Goal: Information Seeking & Learning: Learn about a topic

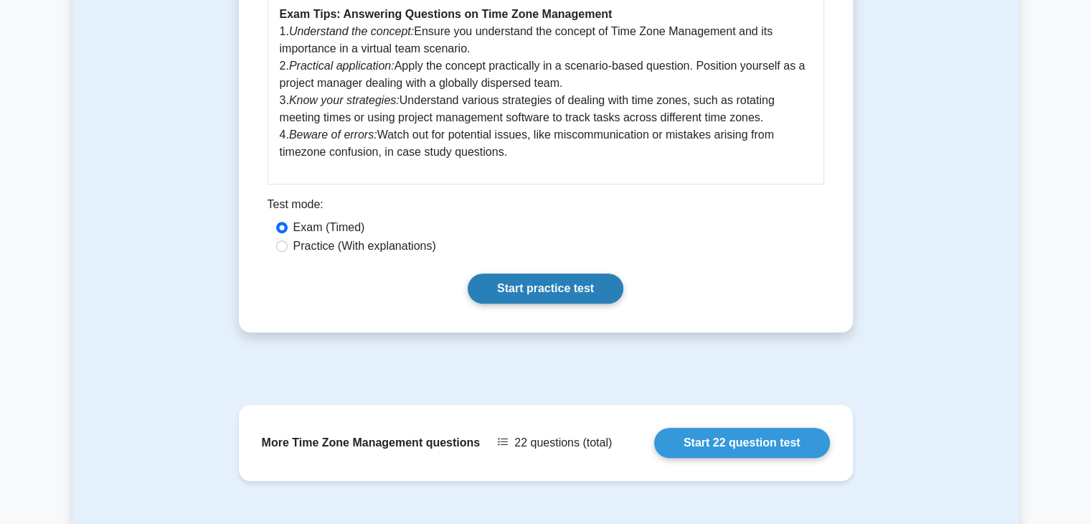
scroll to position [761, 0]
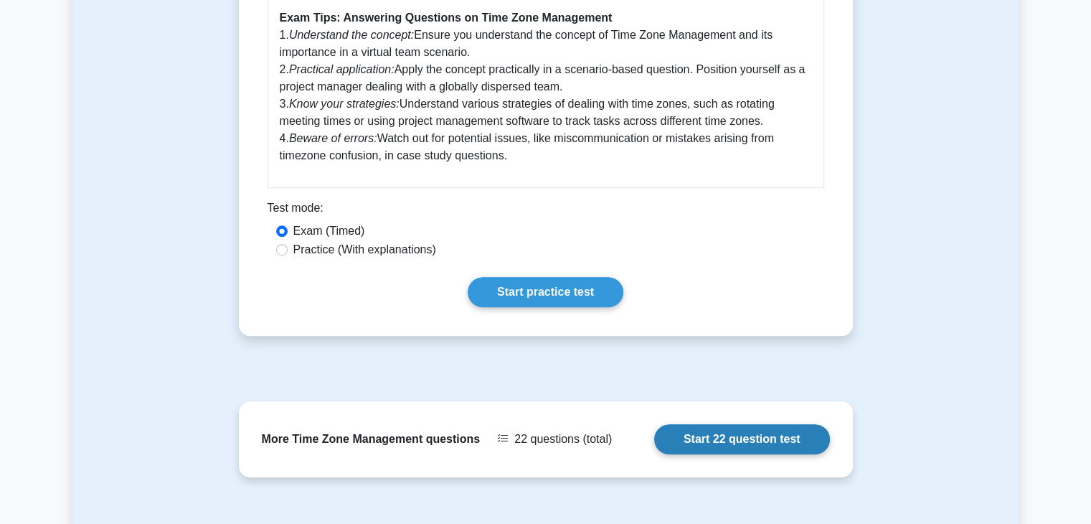
click at [703, 434] on link "Start 22 question test" at bounding box center [742, 439] width 176 height 30
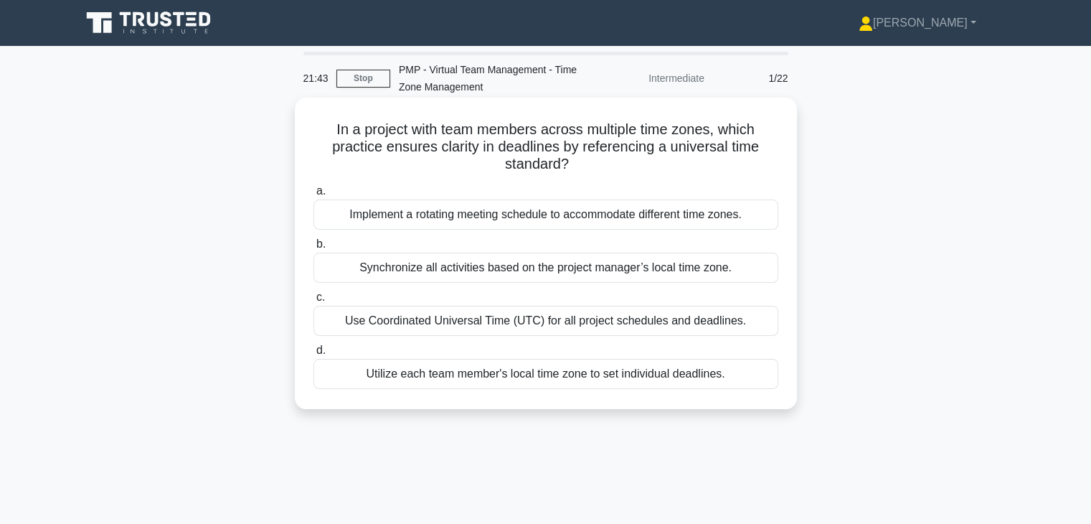
click at [687, 318] on div "Use Coordinated Universal Time (UTC) for all project schedules and deadlines." at bounding box center [546, 321] width 465 height 30
click at [314, 302] on input "c. Use Coordinated Universal Time (UTC) for all project schedules and deadlines." at bounding box center [314, 297] width 0 height 9
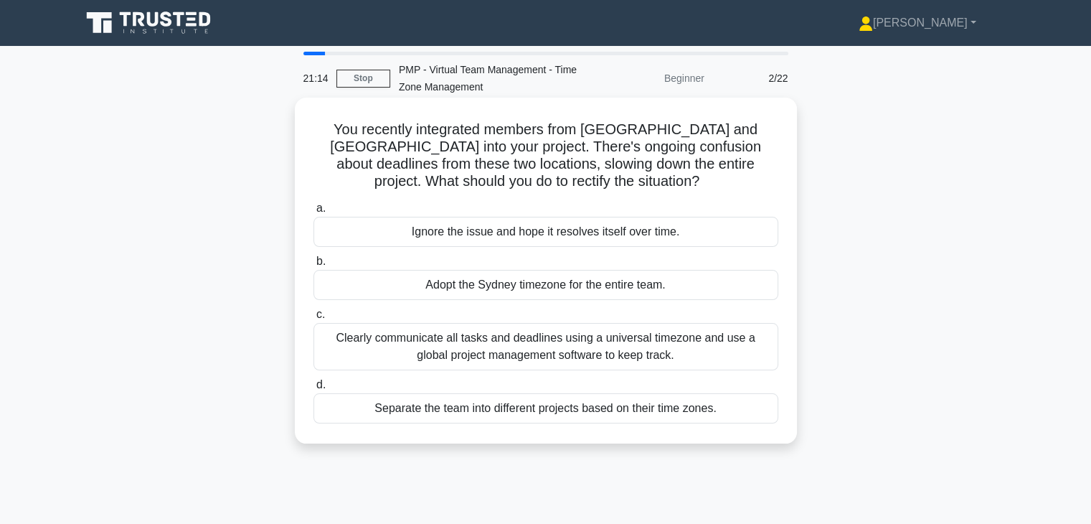
click at [593, 337] on div "Clearly communicate all tasks and deadlines using a universal timezone and use …" at bounding box center [546, 346] width 465 height 47
click at [314, 319] on input "c. Clearly communicate all tasks and deadlines using a universal timezone and u…" at bounding box center [314, 314] width 0 height 9
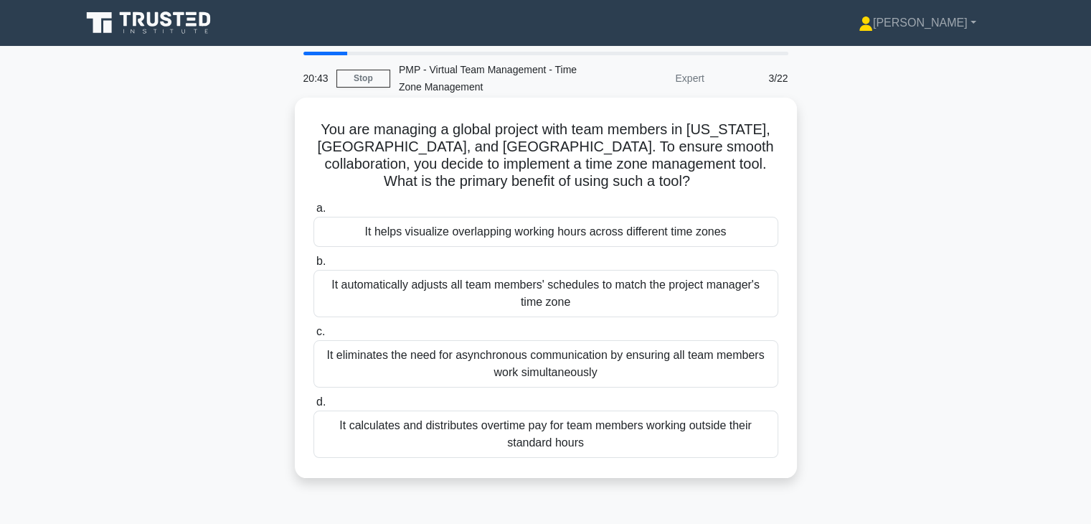
click at [644, 378] on div "It eliminates the need for asynchronous communication by ensuring all team memb…" at bounding box center [546, 363] width 465 height 47
click at [314, 337] on input "c. It eliminates the need for asynchronous communication by ensuring all team m…" at bounding box center [314, 331] width 0 height 9
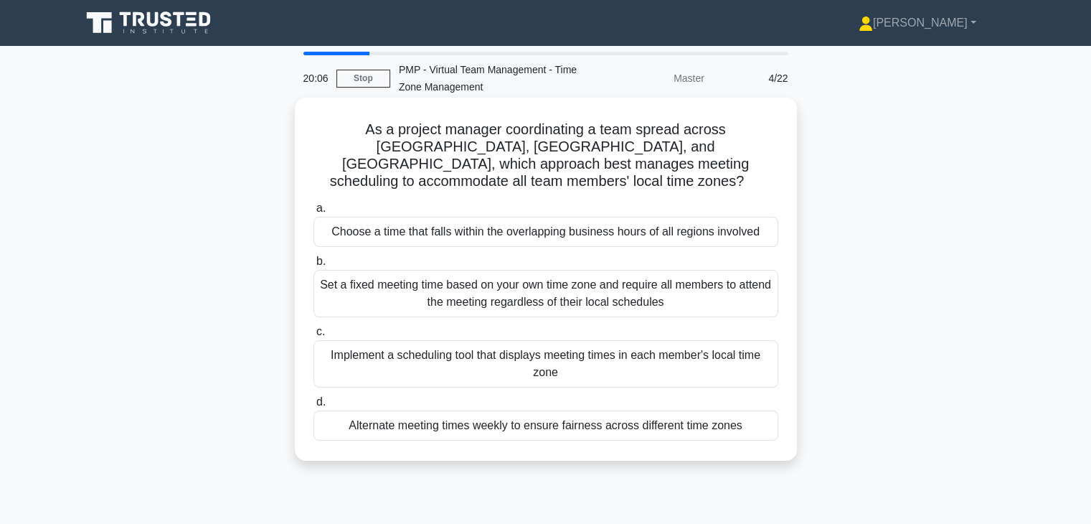
click at [666, 349] on div "Implement a scheduling tool that displays meeting times in each member's local …" at bounding box center [546, 363] width 465 height 47
click at [314, 337] on input "c. Implement a scheduling tool that displays meeting times in each member's loc…" at bounding box center [314, 331] width 0 height 9
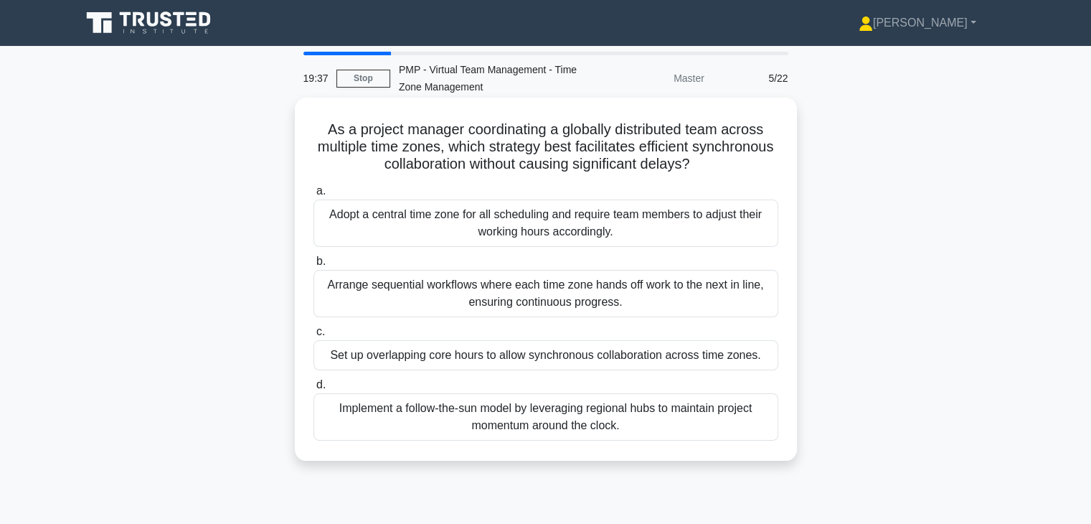
click at [669, 410] on div "Implement a follow-the-sun model by leveraging regional hubs to maintain projec…" at bounding box center [546, 416] width 465 height 47
click at [314, 390] on input "d. Implement a follow-the-sun model by leveraging regional hubs to maintain pro…" at bounding box center [314, 384] width 0 height 9
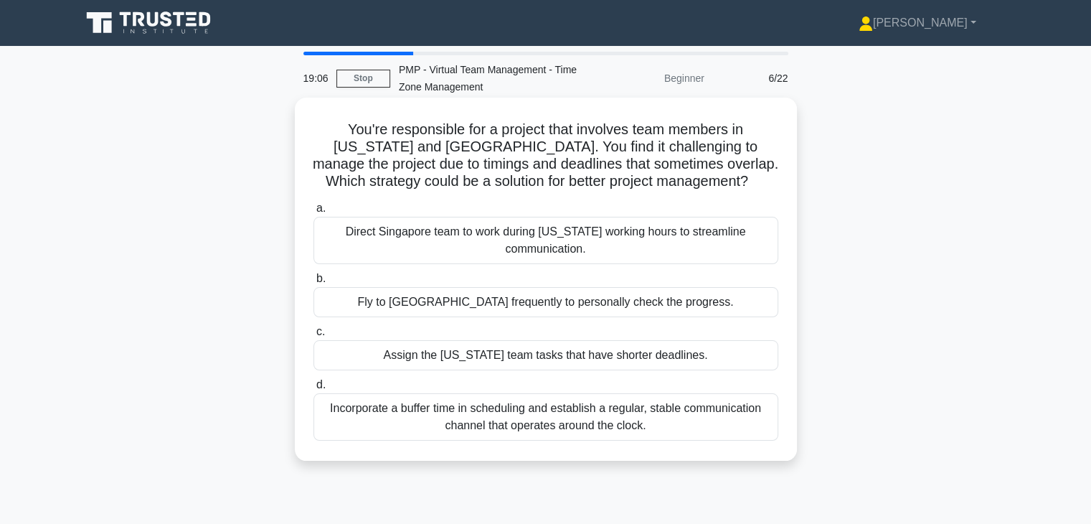
click at [580, 403] on div "Incorporate a buffer time in scheduling and establish a regular, stable communi…" at bounding box center [546, 416] width 465 height 47
click at [314, 390] on input "d. Incorporate a buffer time in scheduling and establish a regular, stable comm…" at bounding box center [314, 384] width 0 height 9
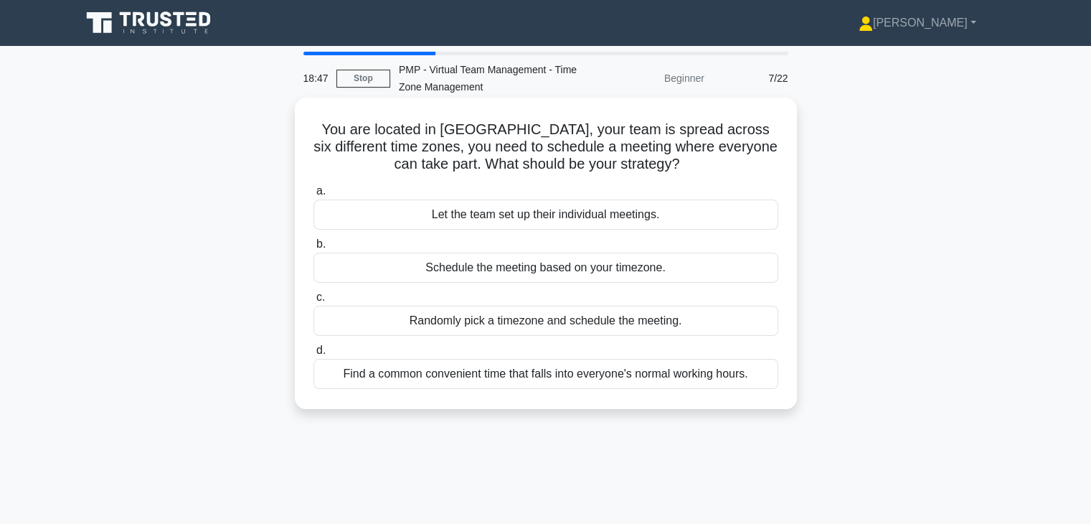
click at [689, 381] on div "Find a common convenient time that falls into everyone's normal working hours." at bounding box center [546, 374] width 465 height 30
click at [314, 355] on input "d. Find a common convenient time that falls into everyone's normal working hour…" at bounding box center [314, 350] width 0 height 9
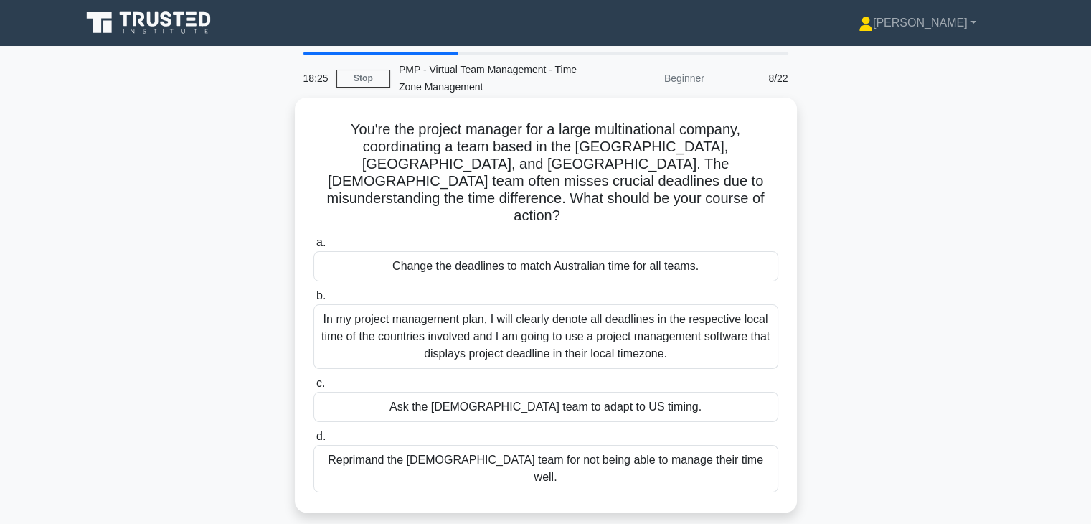
click at [732, 328] on div "In my project management plan, I will clearly denote all deadlines in the respe…" at bounding box center [546, 336] width 465 height 65
click at [314, 301] on input "b. In my project management plan, I will clearly denote all deadlines in the re…" at bounding box center [314, 295] width 0 height 9
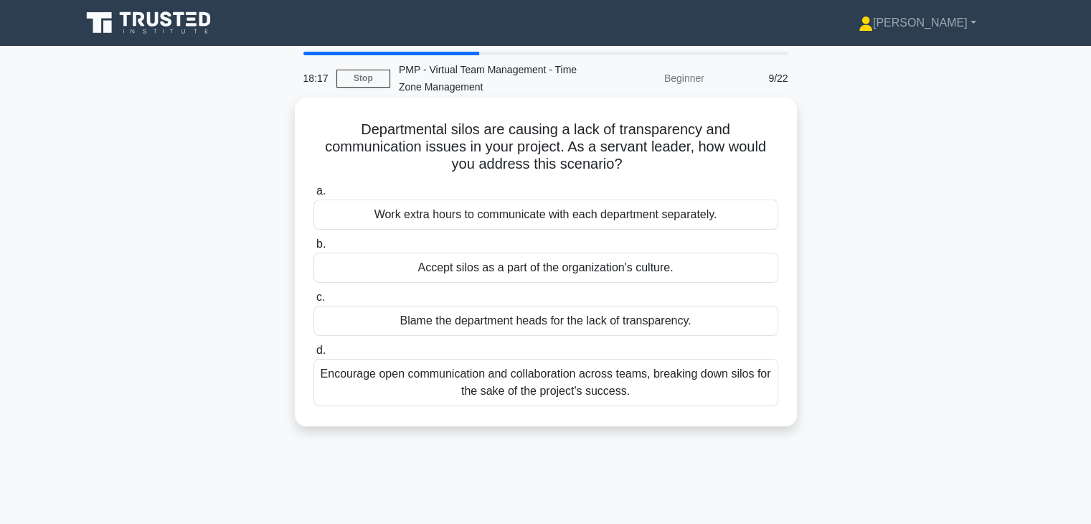
click at [578, 382] on div "Encourage open communication and collaboration across teams, breaking down silo…" at bounding box center [546, 382] width 465 height 47
click at [314, 355] on input "d. Encourage open communication and collaboration across teams, breaking down s…" at bounding box center [314, 350] width 0 height 9
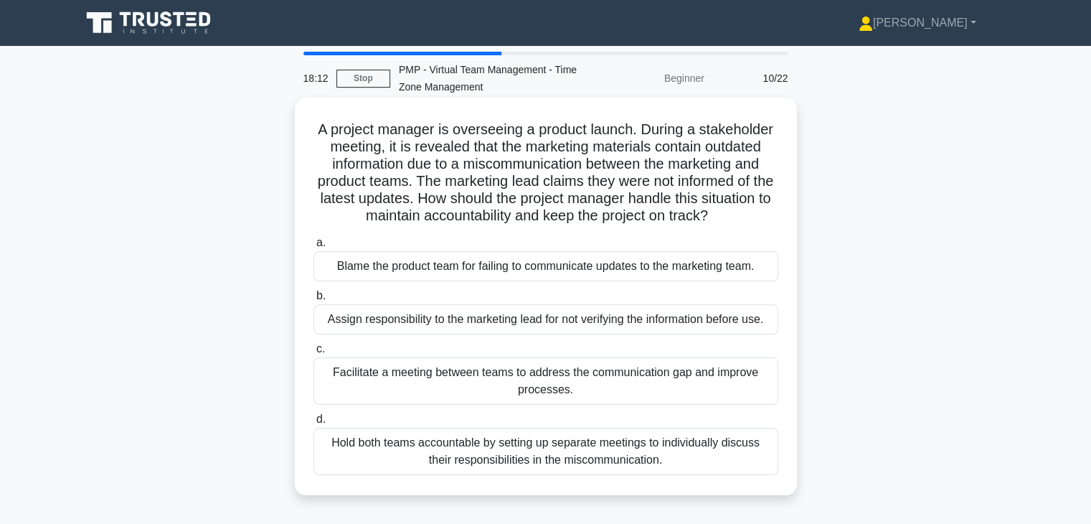
click at [634, 372] on div "Facilitate a meeting between teams to address the communication gap and improve…" at bounding box center [546, 380] width 465 height 47
click at [314, 354] on input "c. Facilitate a meeting between teams to address the communication gap and impr…" at bounding box center [314, 348] width 0 height 9
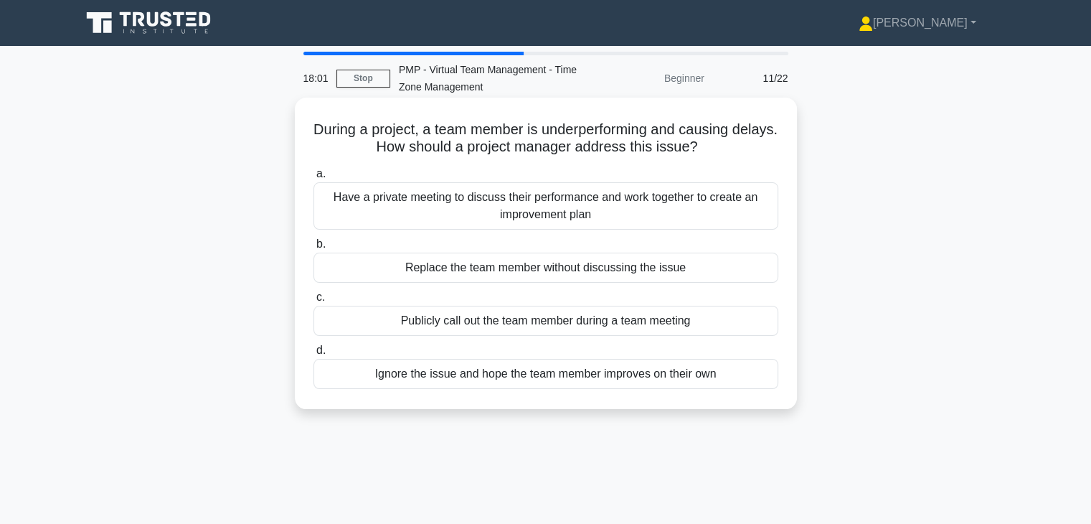
click at [645, 220] on div "Have a private meeting to discuss their performance and work together to create…" at bounding box center [546, 205] width 465 height 47
click at [314, 179] on input "a. Have a private meeting to discuss their performance and work together to cre…" at bounding box center [314, 173] width 0 height 9
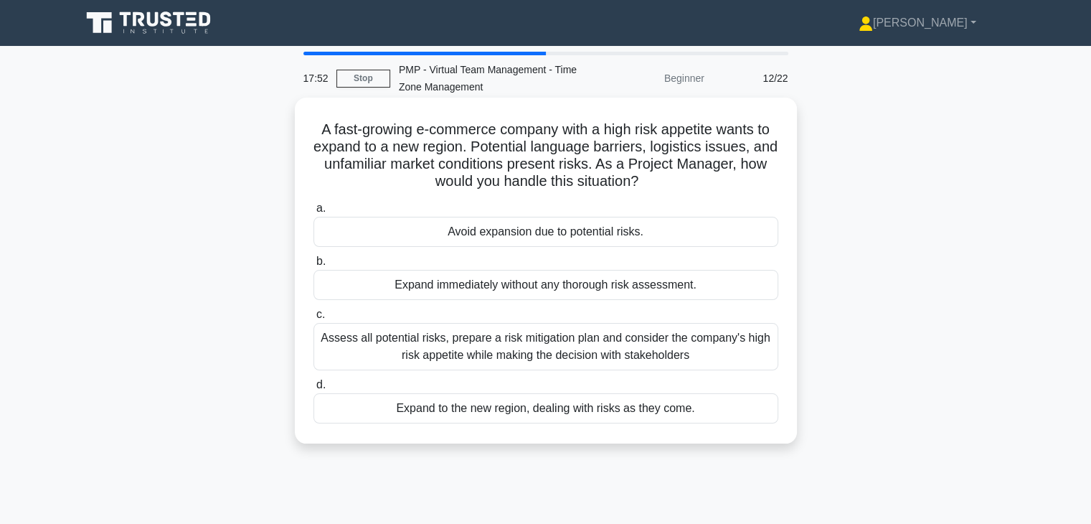
click at [631, 354] on div "Assess all potential risks, prepare a risk mitigation plan and consider the com…" at bounding box center [546, 346] width 465 height 47
click at [314, 319] on input "c. Assess all potential risks, prepare a risk mitigation plan and consider the …" at bounding box center [314, 314] width 0 height 9
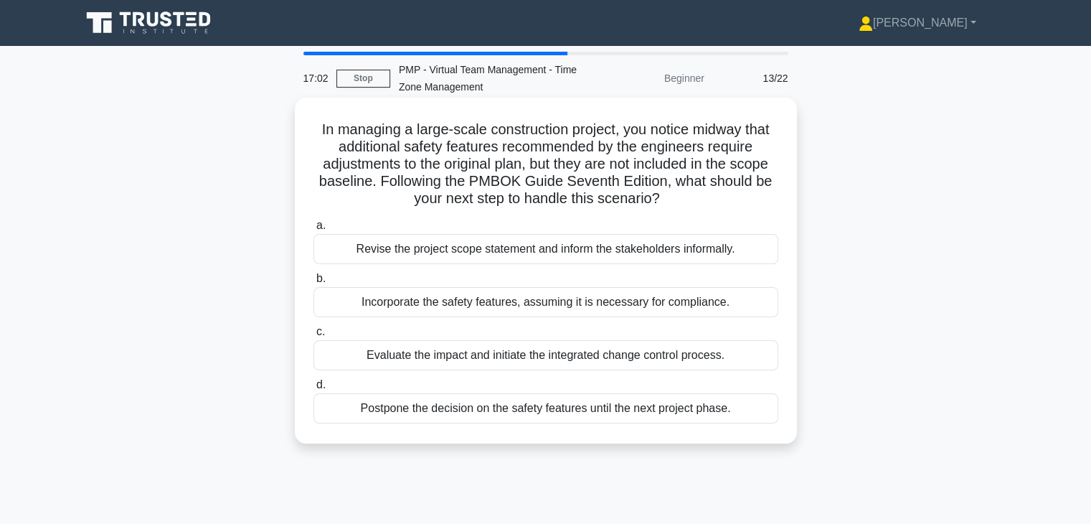
click at [654, 309] on div "Incorporate the safety features, assuming it is necessary for compliance." at bounding box center [546, 302] width 465 height 30
click at [314, 283] on input "b. Incorporate the safety features, assuming it is necessary for compliance." at bounding box center [314, 278] width 0 height 9
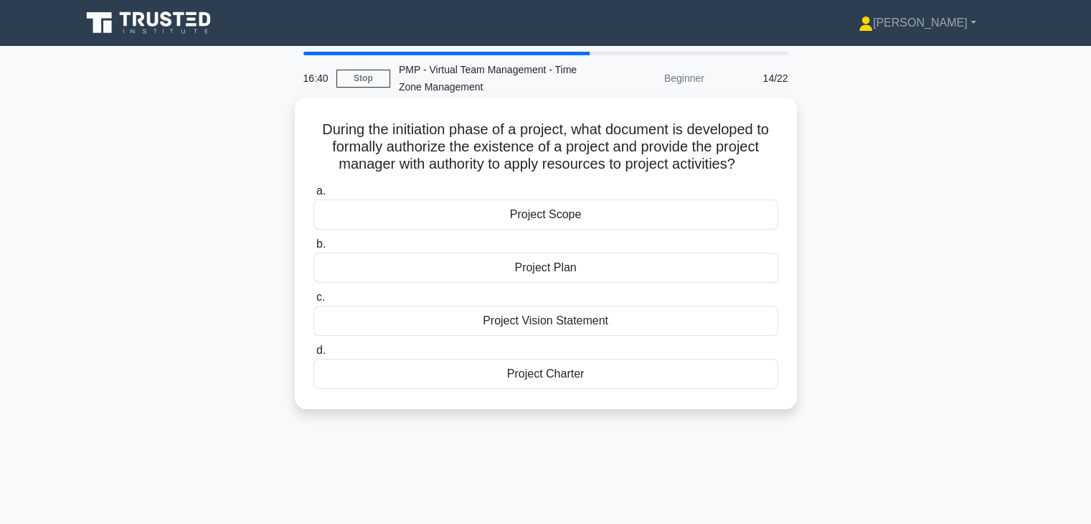
click at [636, 377] on div "Project Charter" at bounding box center [546, 374] width 465 height 30
click at [314, 355] on input "d. Project Charter" at bounding box center [314, 350] width 0 height 9
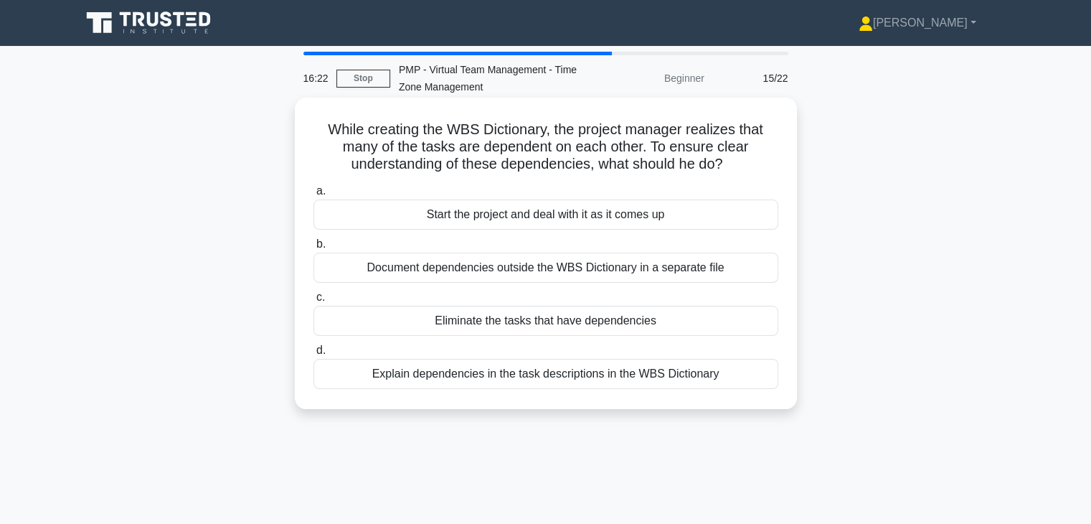
click at [631, 371] on div "Explain dependencies in the task descriptions in the WBS Dictionary" at bounding box center [546, 374] width 465 height 30
click at [314, 355] on input "d. Explain dependencies in the task descriptions in the WBS Dictionary" at bounding box center [314, 350] width 0 height 9
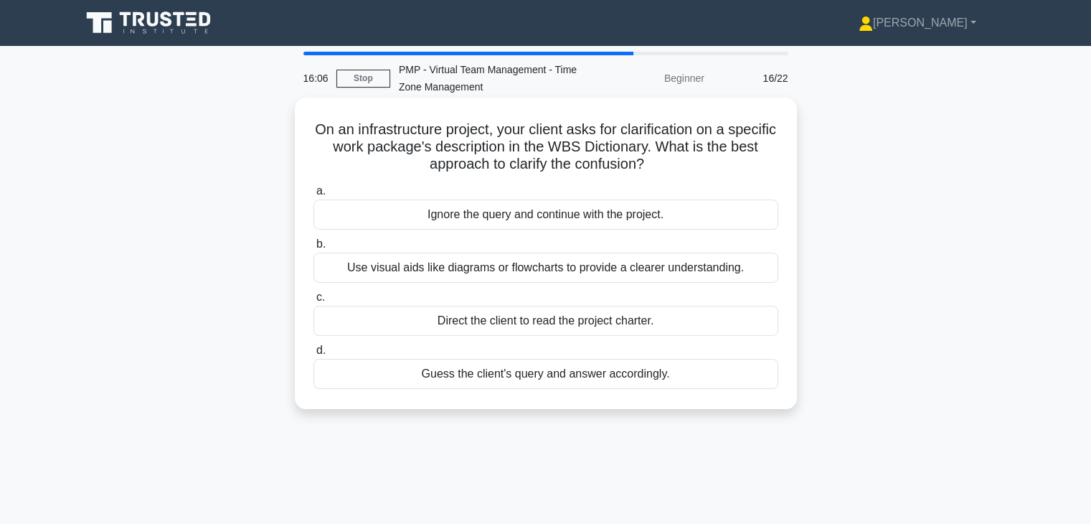
click at [673, 259] on div "Use visual aids like diagrams or flowcharts to provide a clearer understanding." at bounding box center [546, 268] width 465 height 30
click at [314, 249] on input "b. Use visual aids like diagrams or flowcharts to provide a clearer understandi…" at bounding box center [314, 244] width 0 height 9
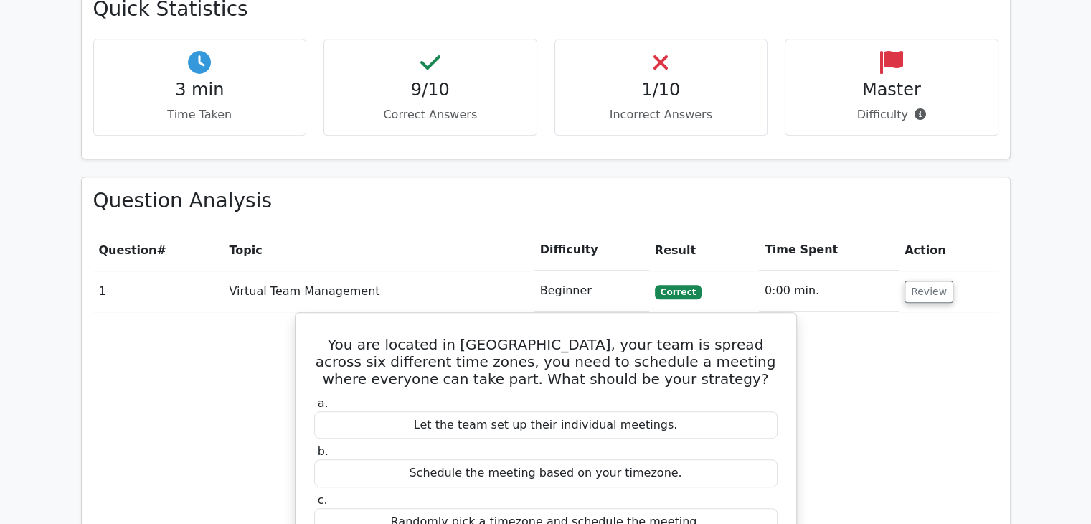
scroll to position [654, 0]
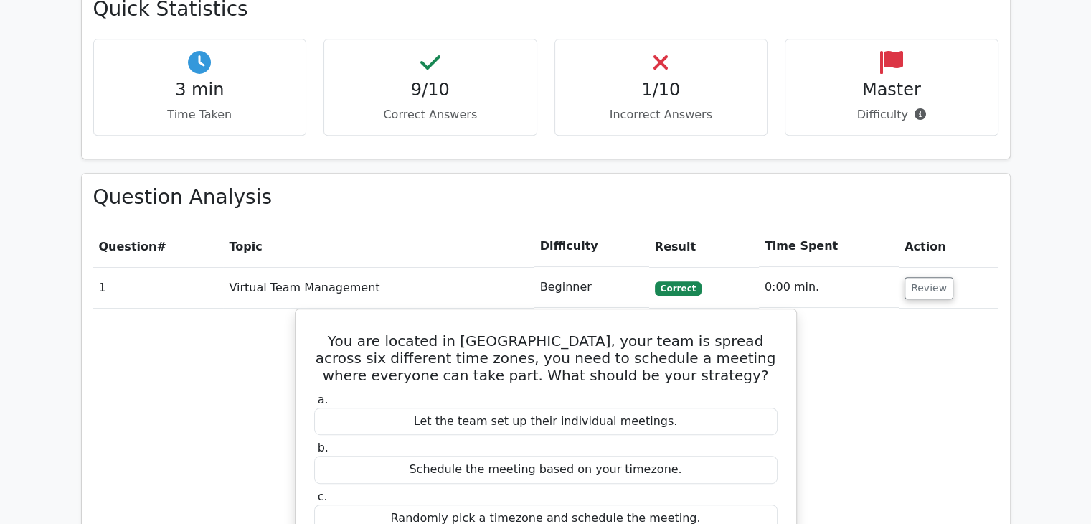
click at [905, 291] on button "Review" at bounding box center [929, 288] width 49 height 22
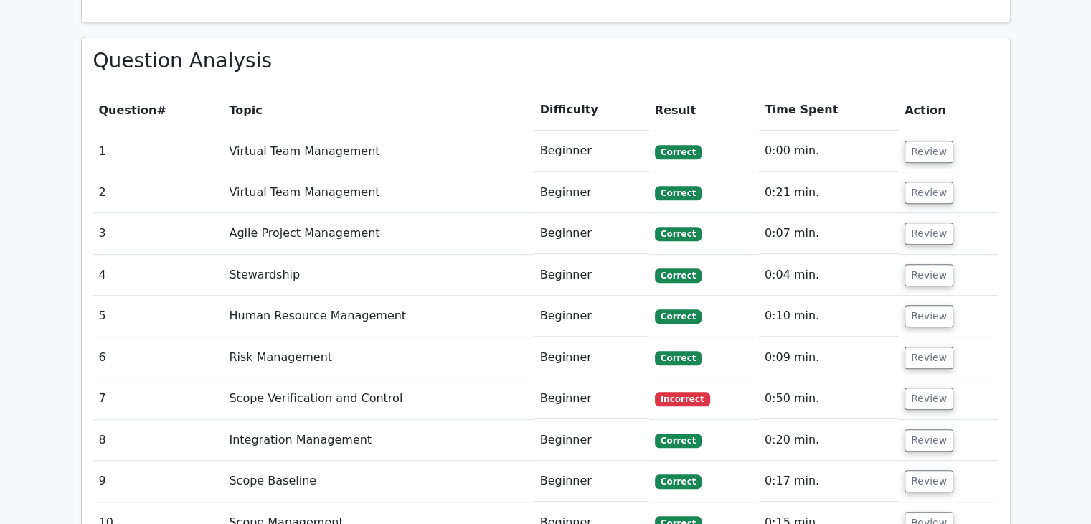
scroll to position [789, 0]
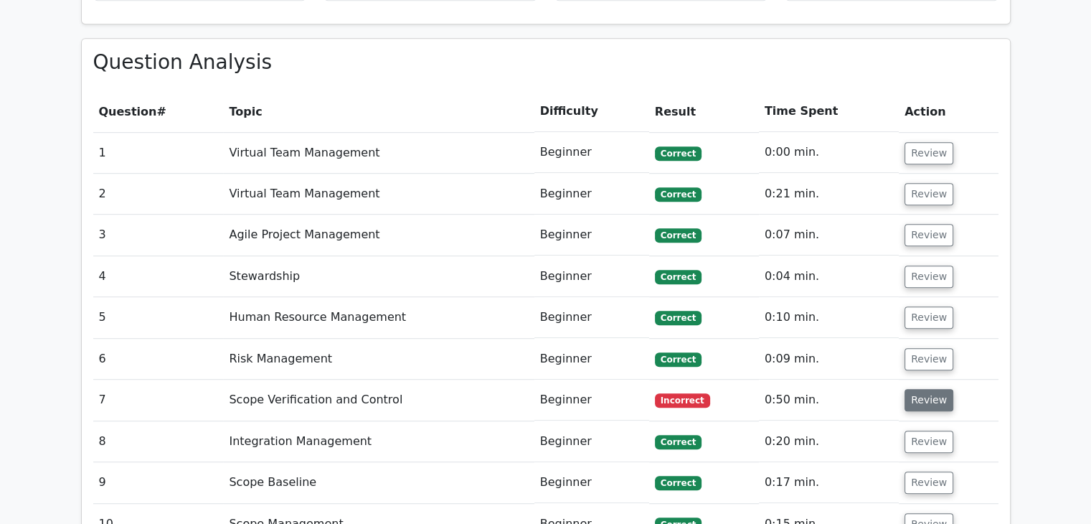
click at [930, 392] on button "Review" at bounding box center [929, 400] width 49 height 22
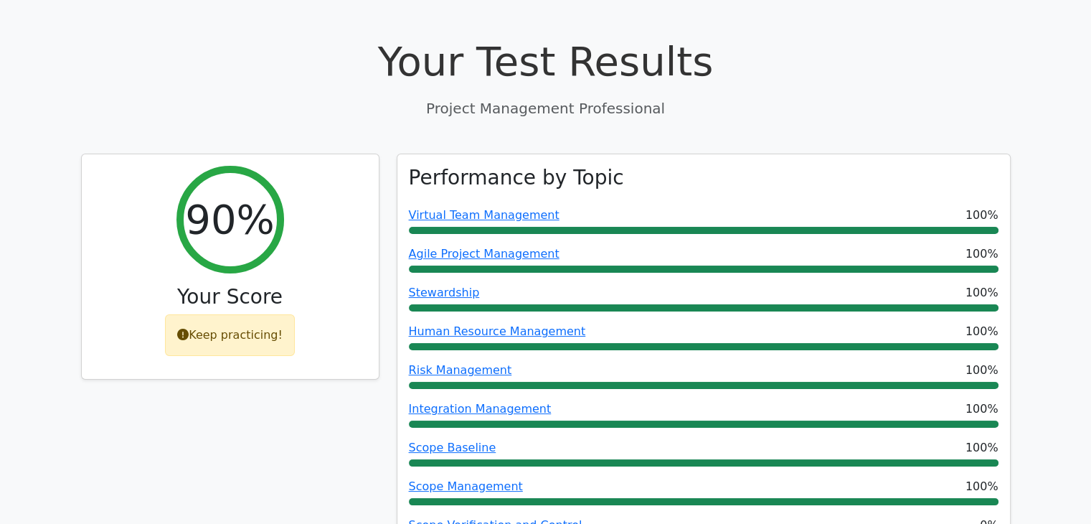
scroll to position [0, 0]
